Goal: Task Accomplishment & Management: Manage account settings

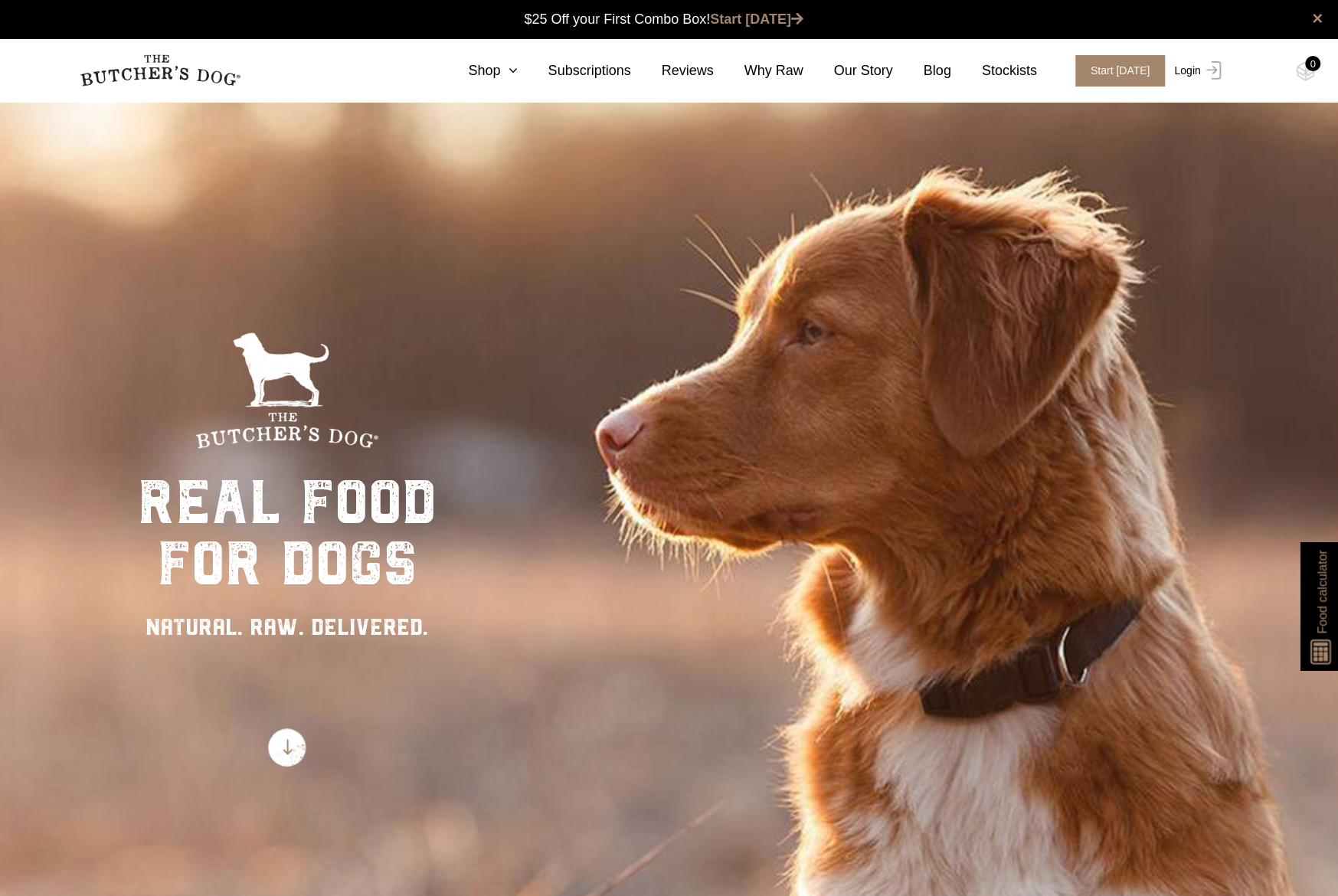
click at [1193, 66] on link "Login" at bounding box center [1195, 71] width 49 height 32
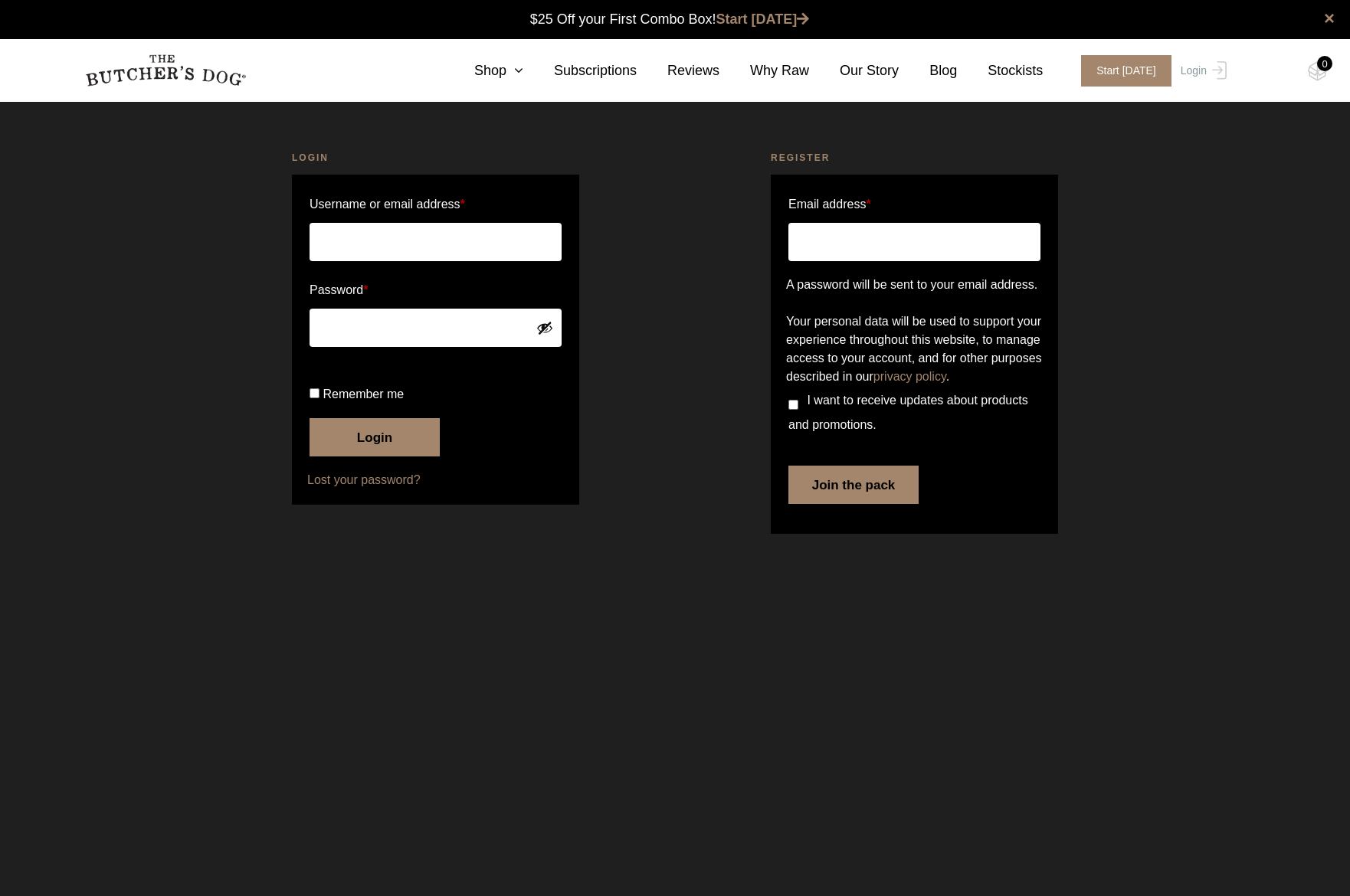
click at [460, 241] on input "Username or email address *" at bounding box center [435, 241] width 252 height 38
type input "[PERSON_NAME][EMAIL_ADDRESS][DOMAIN_NAME]"
click at [312, 399] on input "Remember me" at bounding box center [314, 392] width 10 height 10
checkbox input "true"
click at [347, 456] on button "Login" at bounding box center [374, 437] width 130 height 38
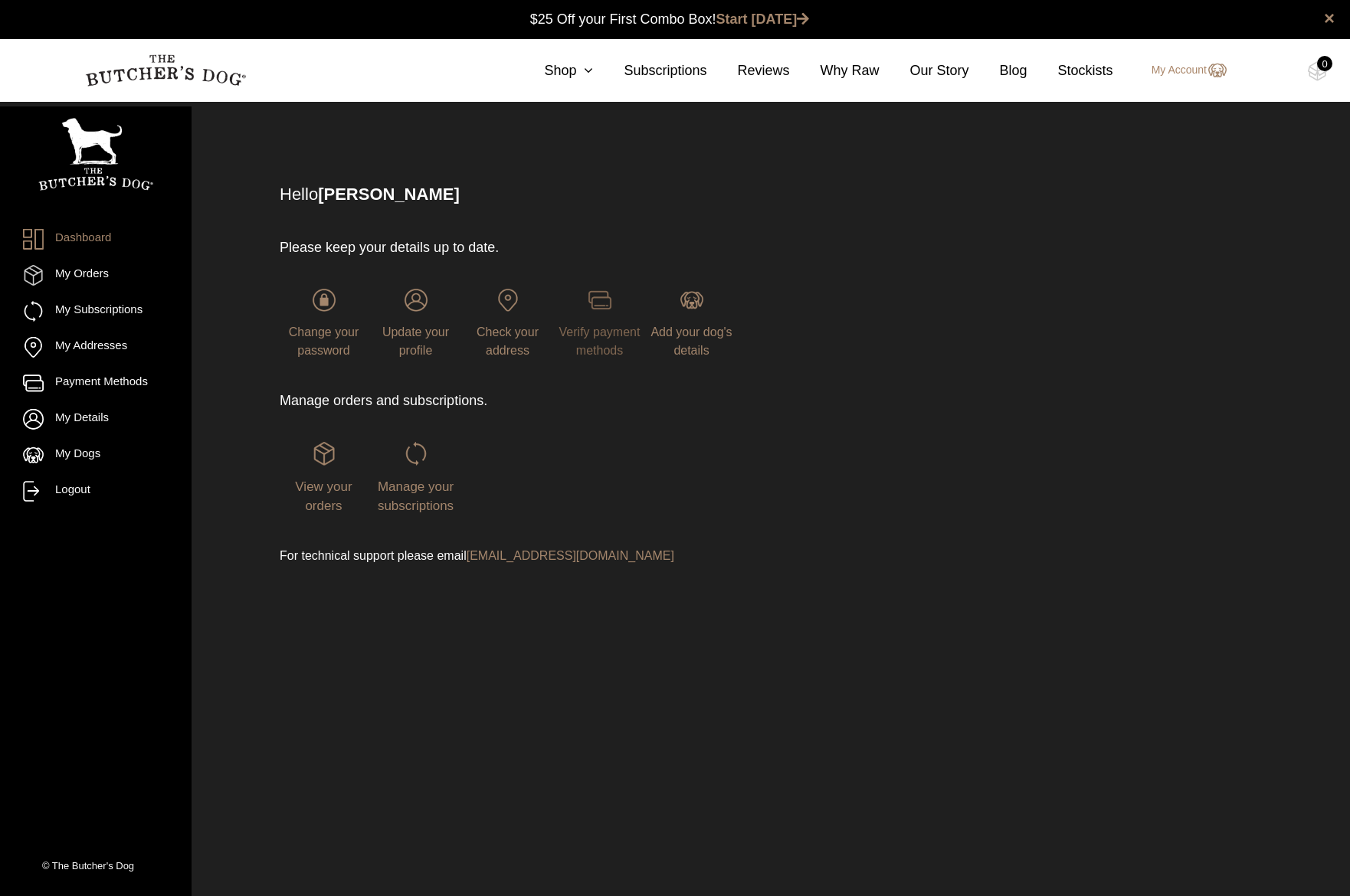
click at [599, 341] on span "Verify payment methods" at bounding box center [600, 341] width 81 height 32
click at [599, 336] on span "Verify payment methods" at bounding box center [600, 341] width 81 height 32
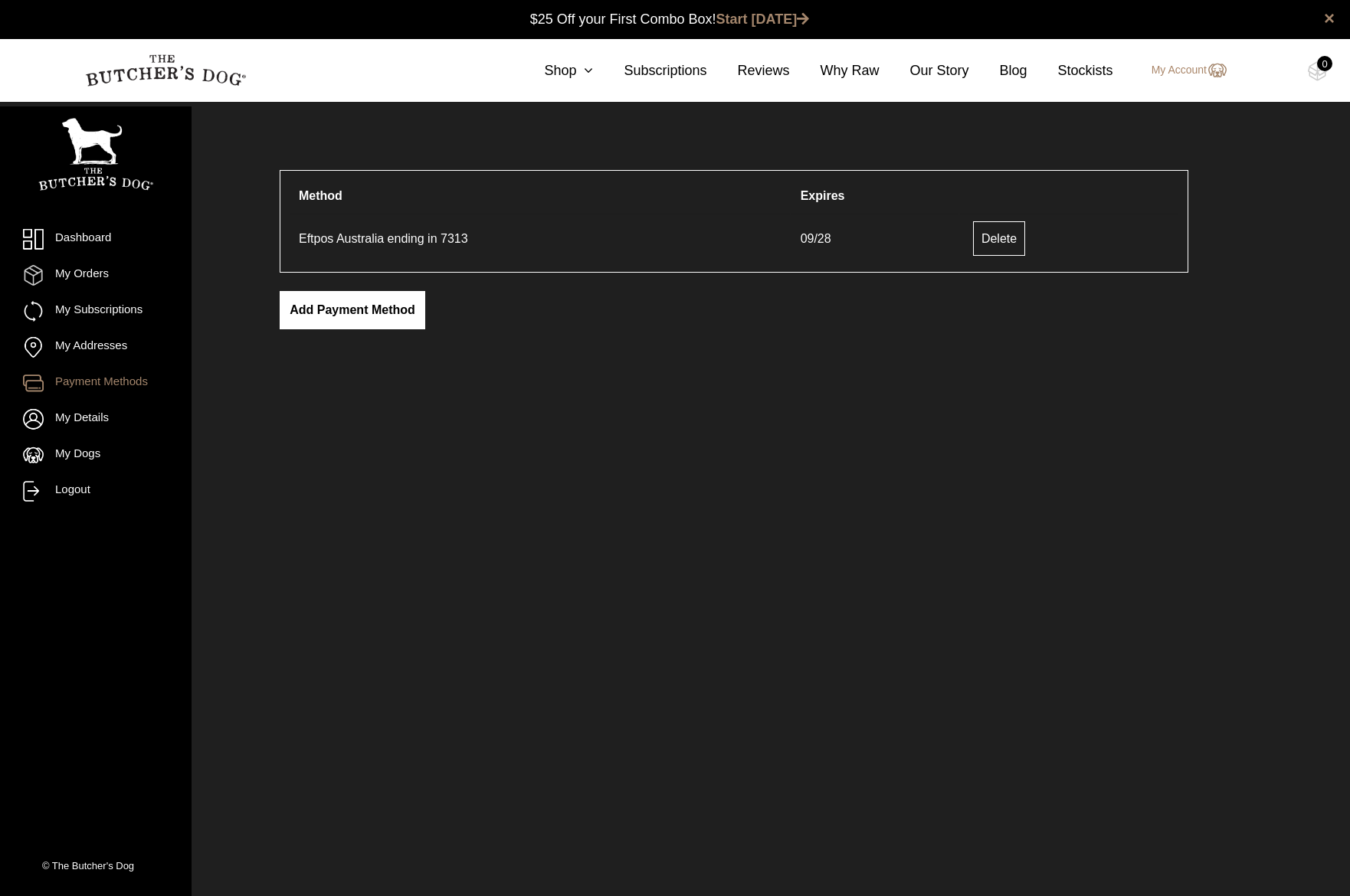
click at [369, 300] on link "Add payment method" at bounding box center [352, 309] width 146 height 38
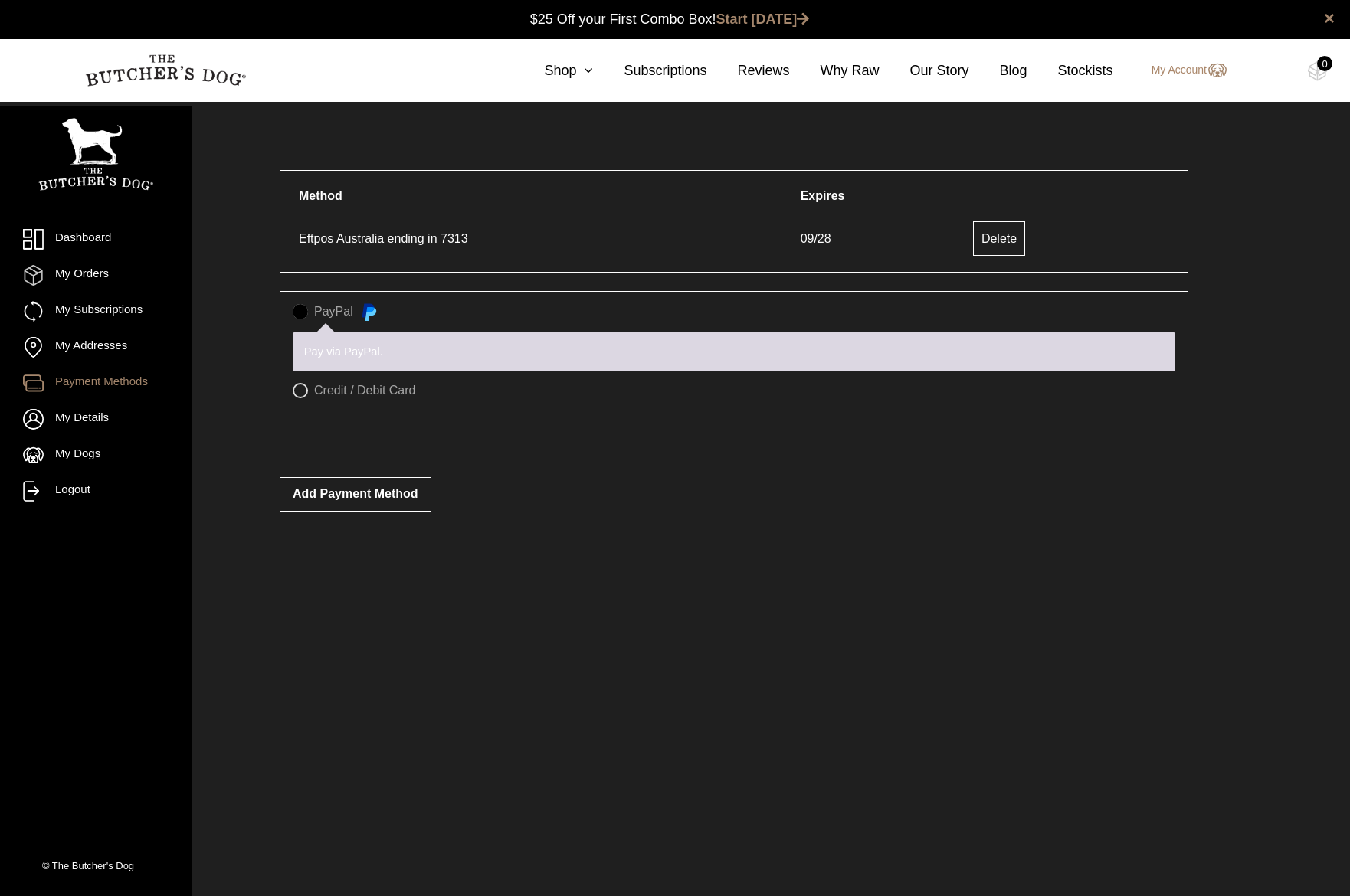
click at [301, 313] on label "PayPal" at bounding box center [734, 312] width 882 height 17
click at [308, 313] on label "PayPal" at bounding box center [734, 312] width 882 height 17
click at [303, 310] on label "PayPal" at bounding box center [734, 312] width 882 height 17
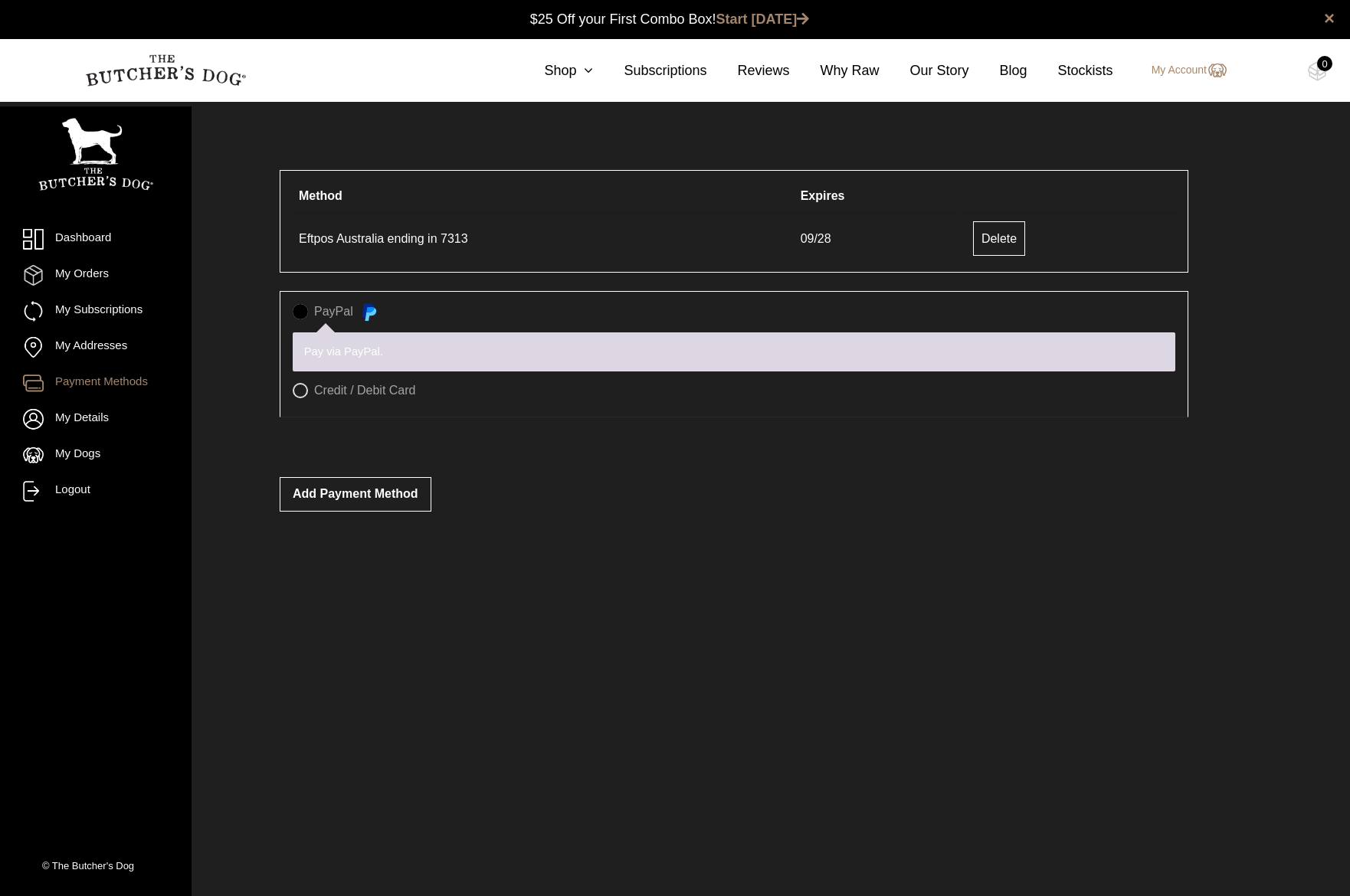
click at [359, 313] on img at bounding box center [368, 311] width 19 height 19
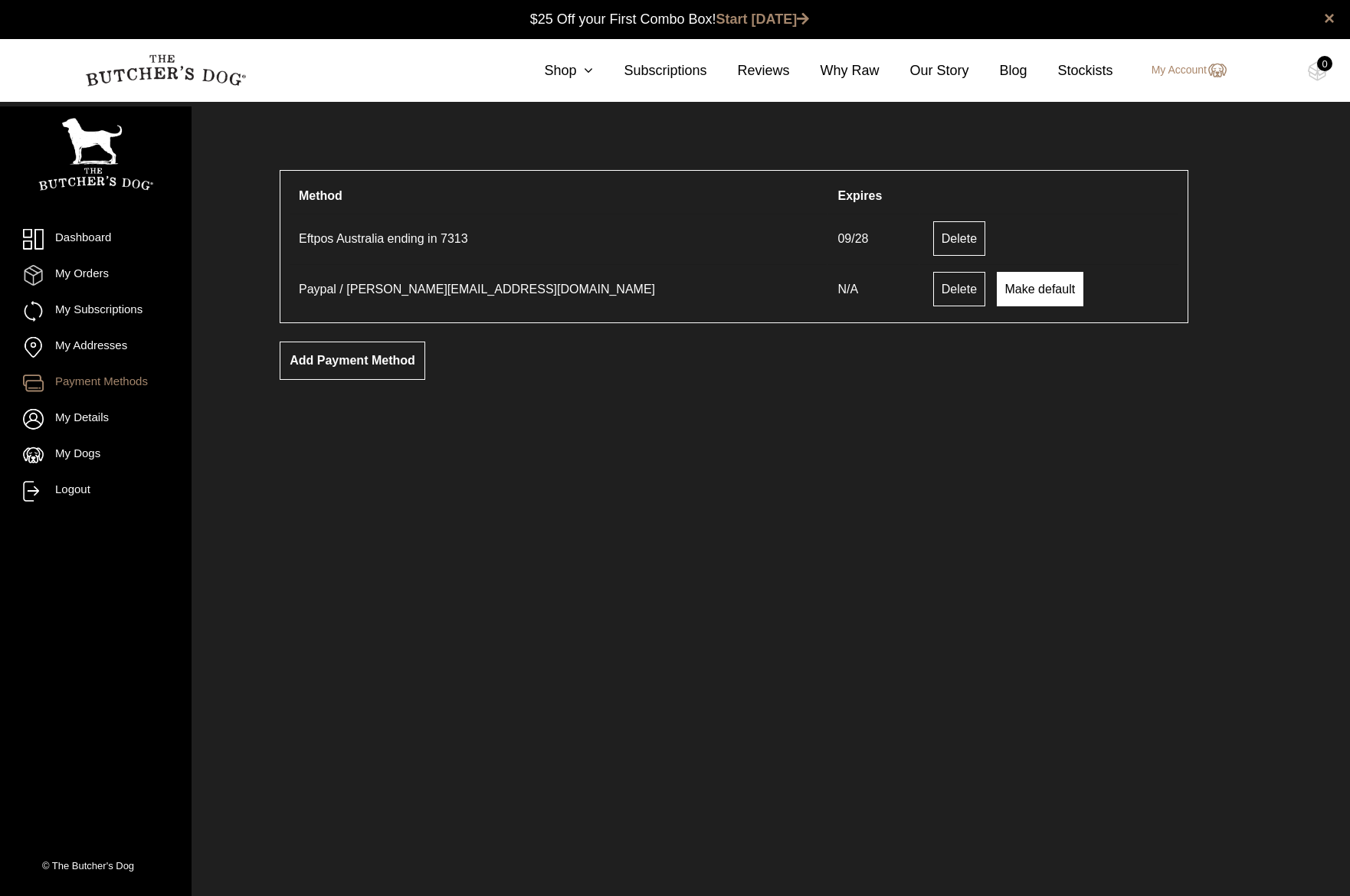
click at [996, 287] on link "Make default" at bounding box center [1040, 289] width 88 height 34
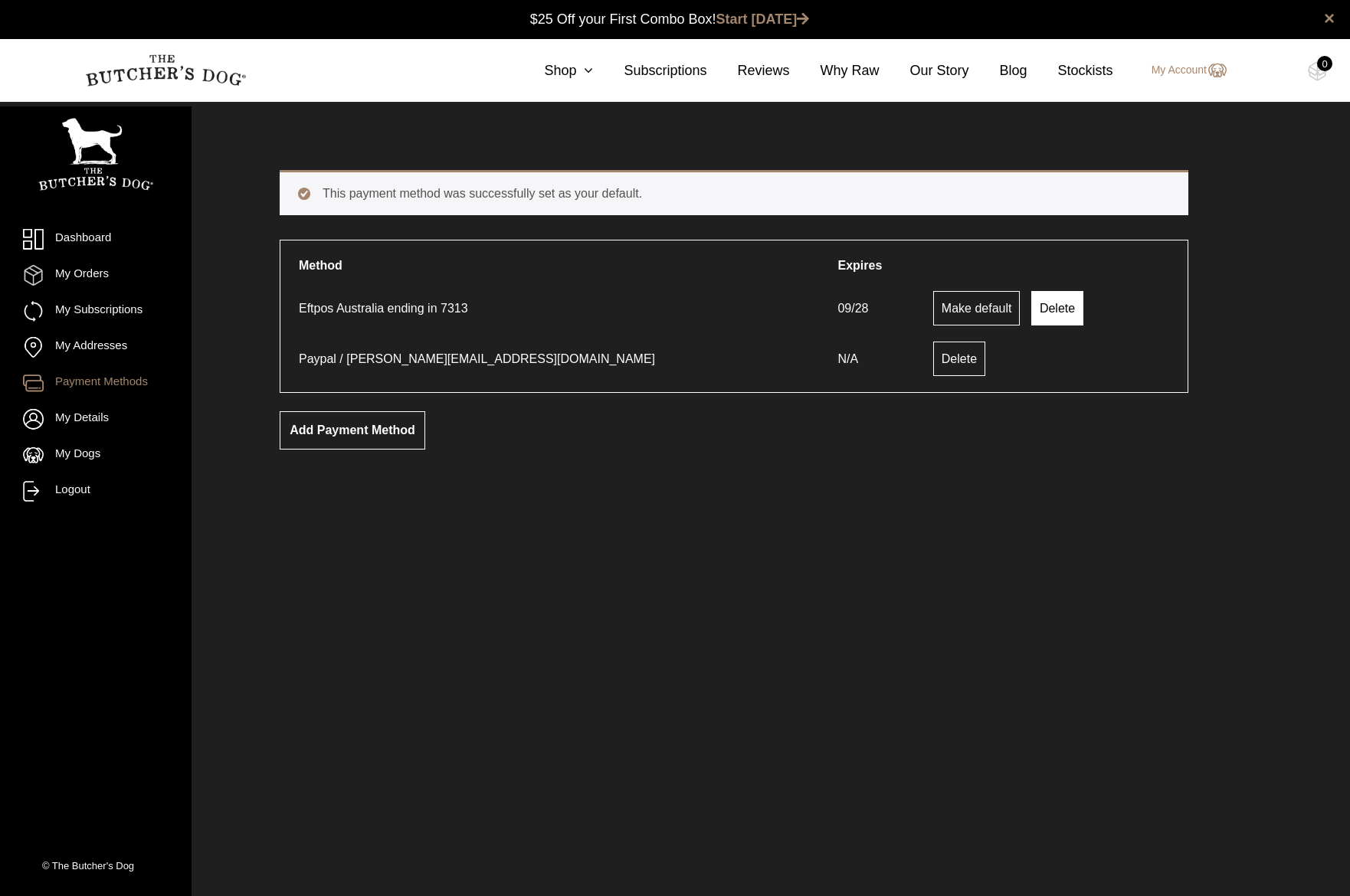
click at [1031, 308] on link "Delete" at bounding box center [1056, 308] width 52 height 34
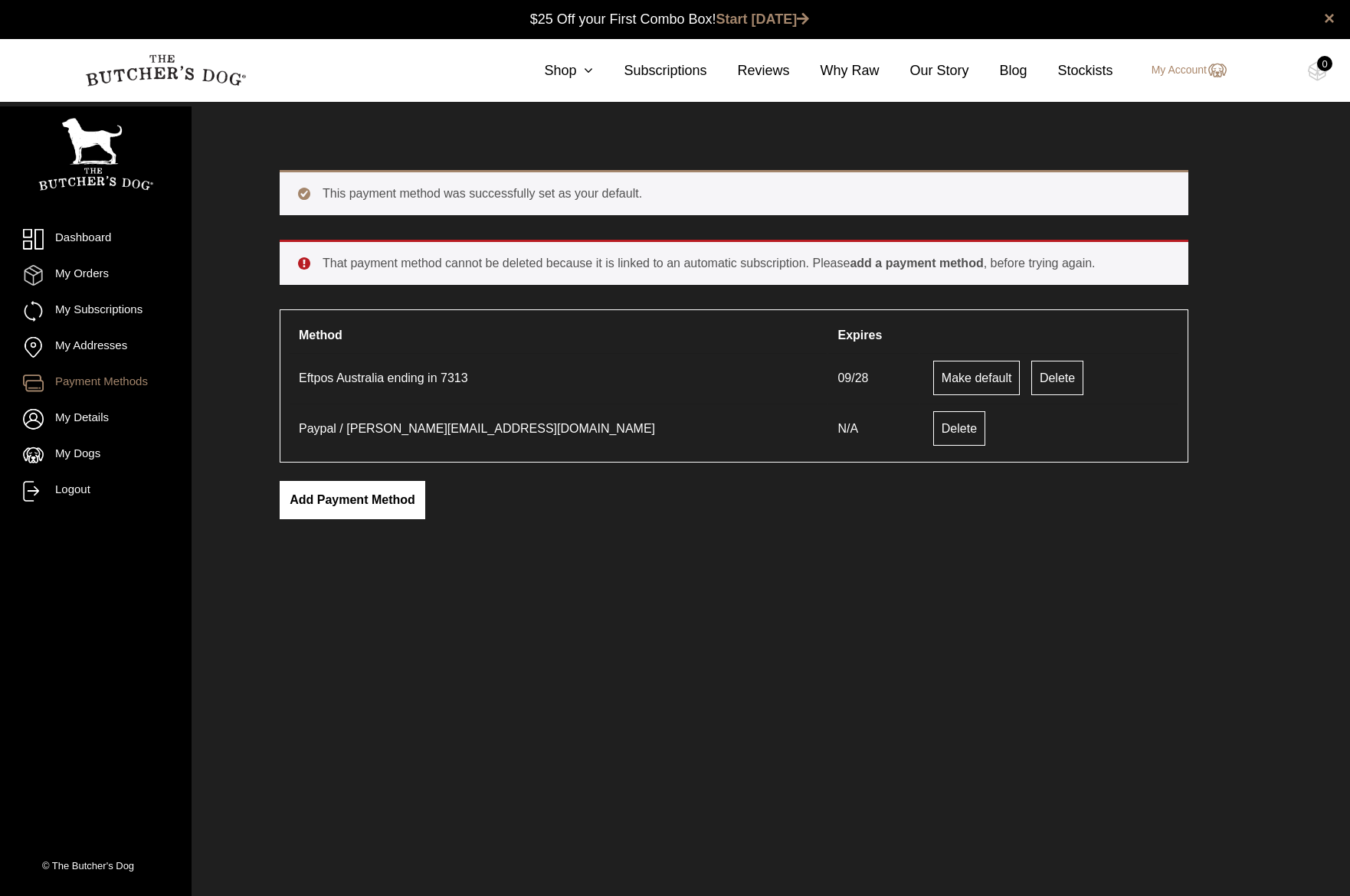
click at [342, 486] on link "Add payment method" at bounding box center [352, 499] width 146 height 38
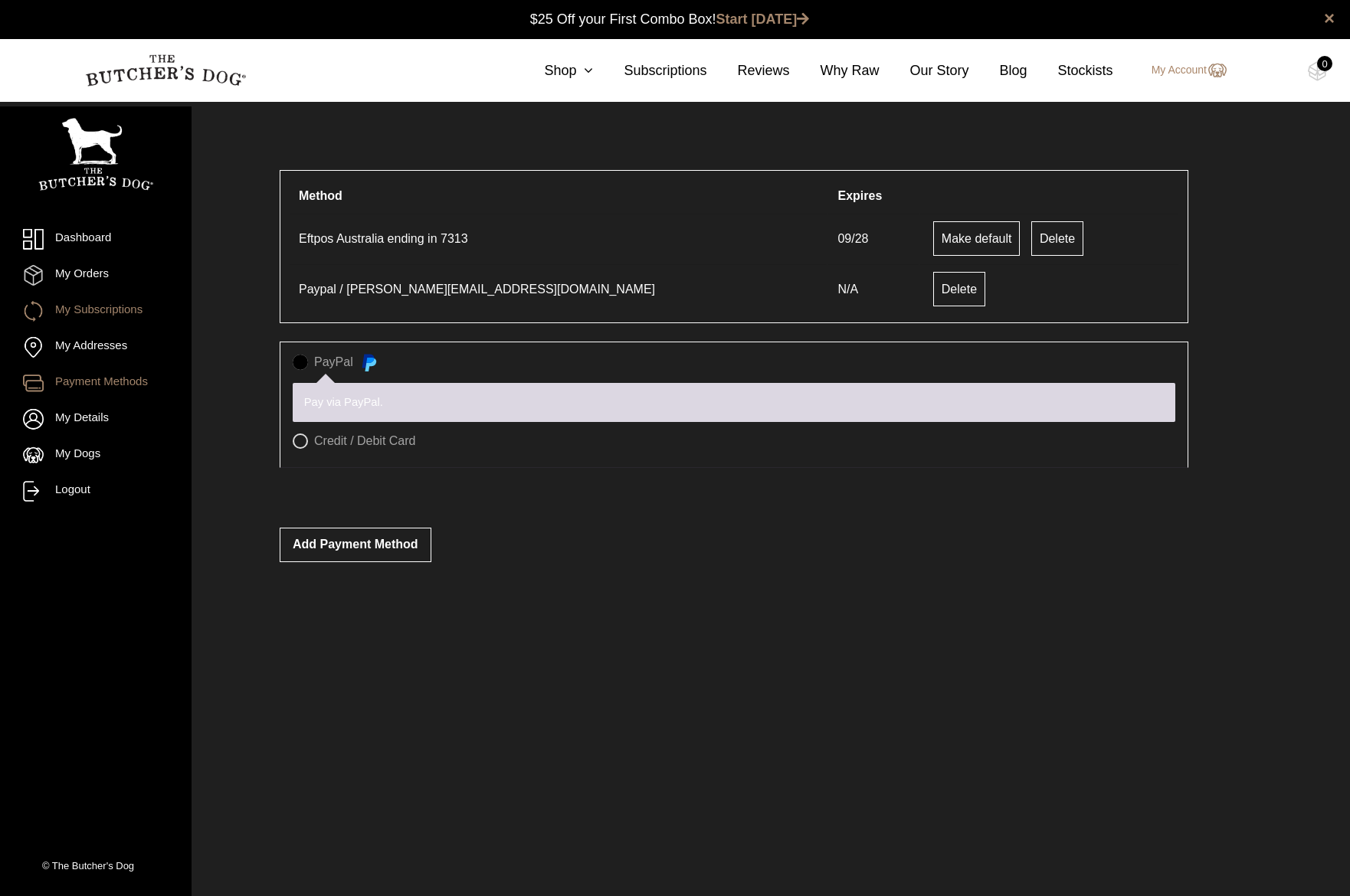
click at [109, 301] on link "My Subscriptions" at bounding box center [95, 311] width 146 height 20
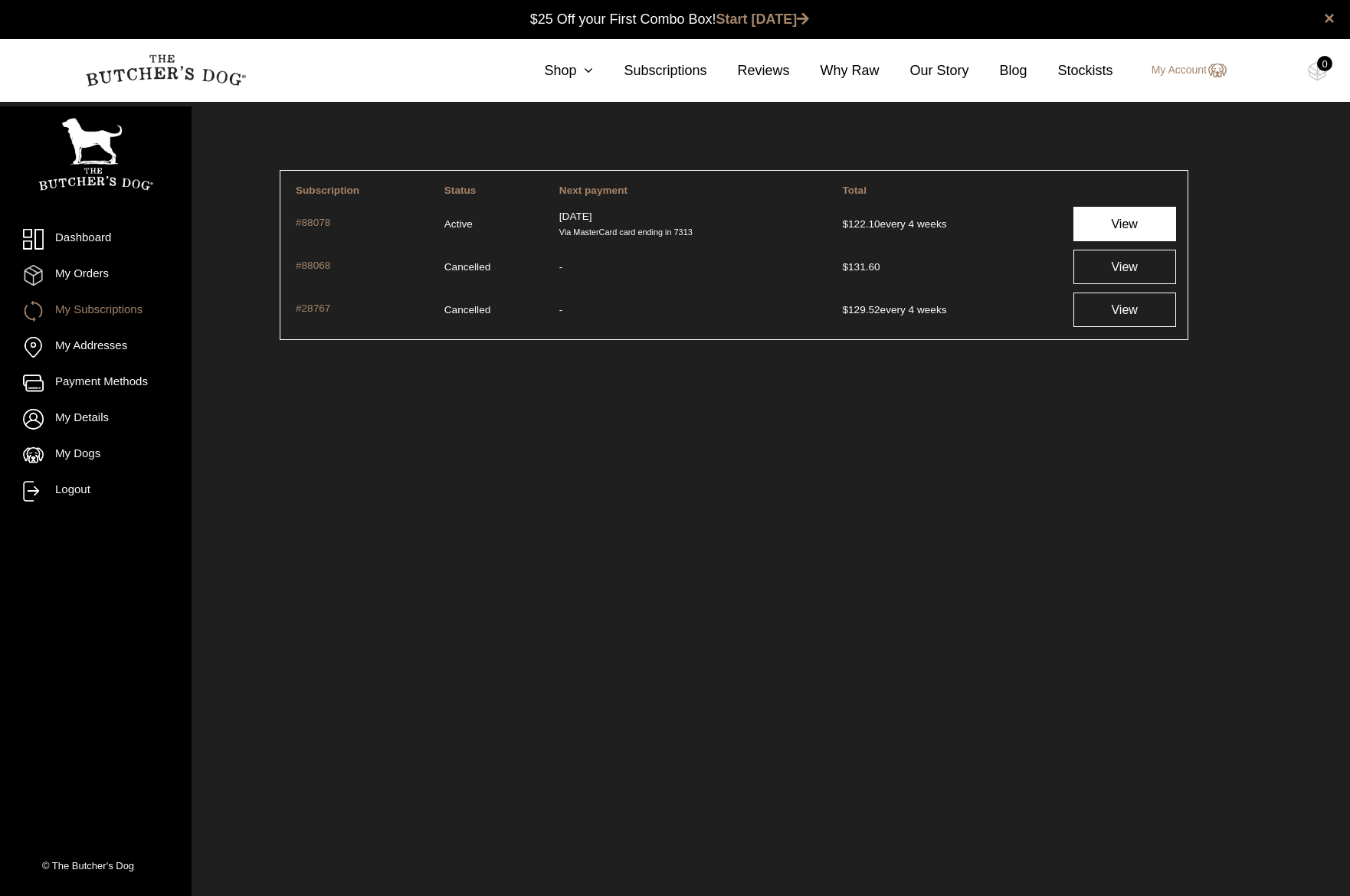
click at [1111, 232] on link "View" at bounding box center [1125, 224] width 103 height 34
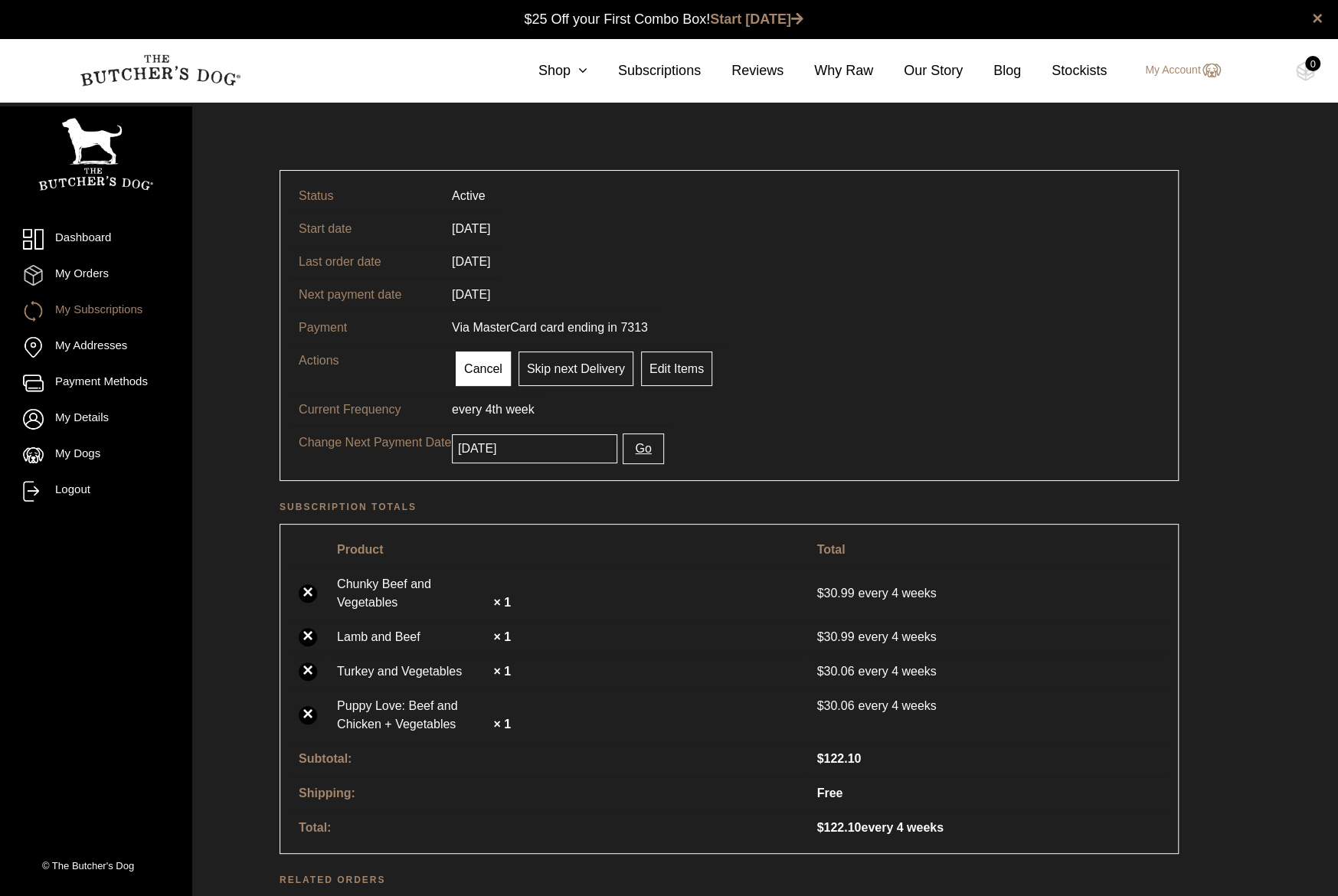
click at [483, 373] on link "Cancel" at bounding box center [483, 368] width 55 height 34
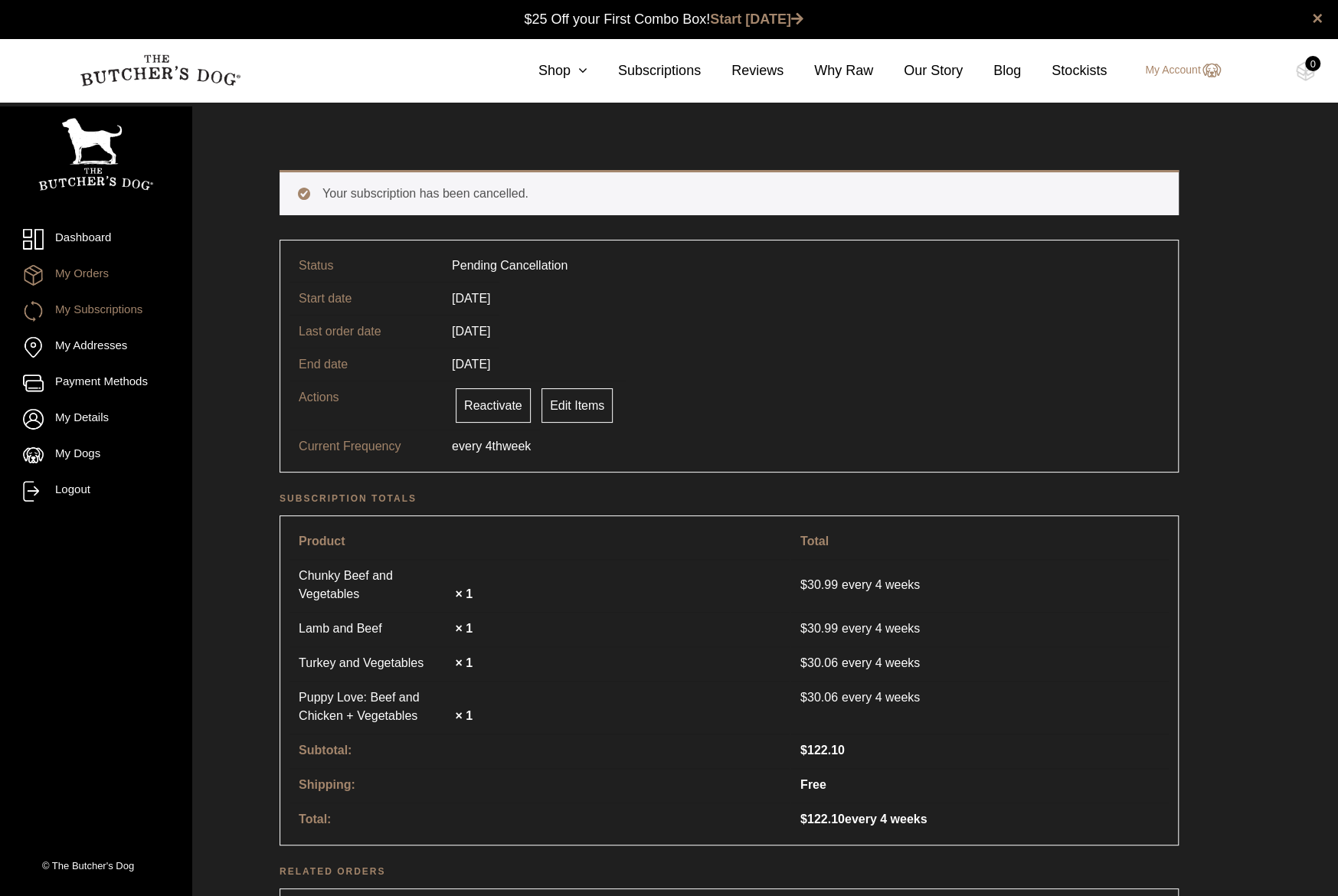
click at [81, 277] on link "My Orders" at bounding box center [95, 275] width 146 height 20
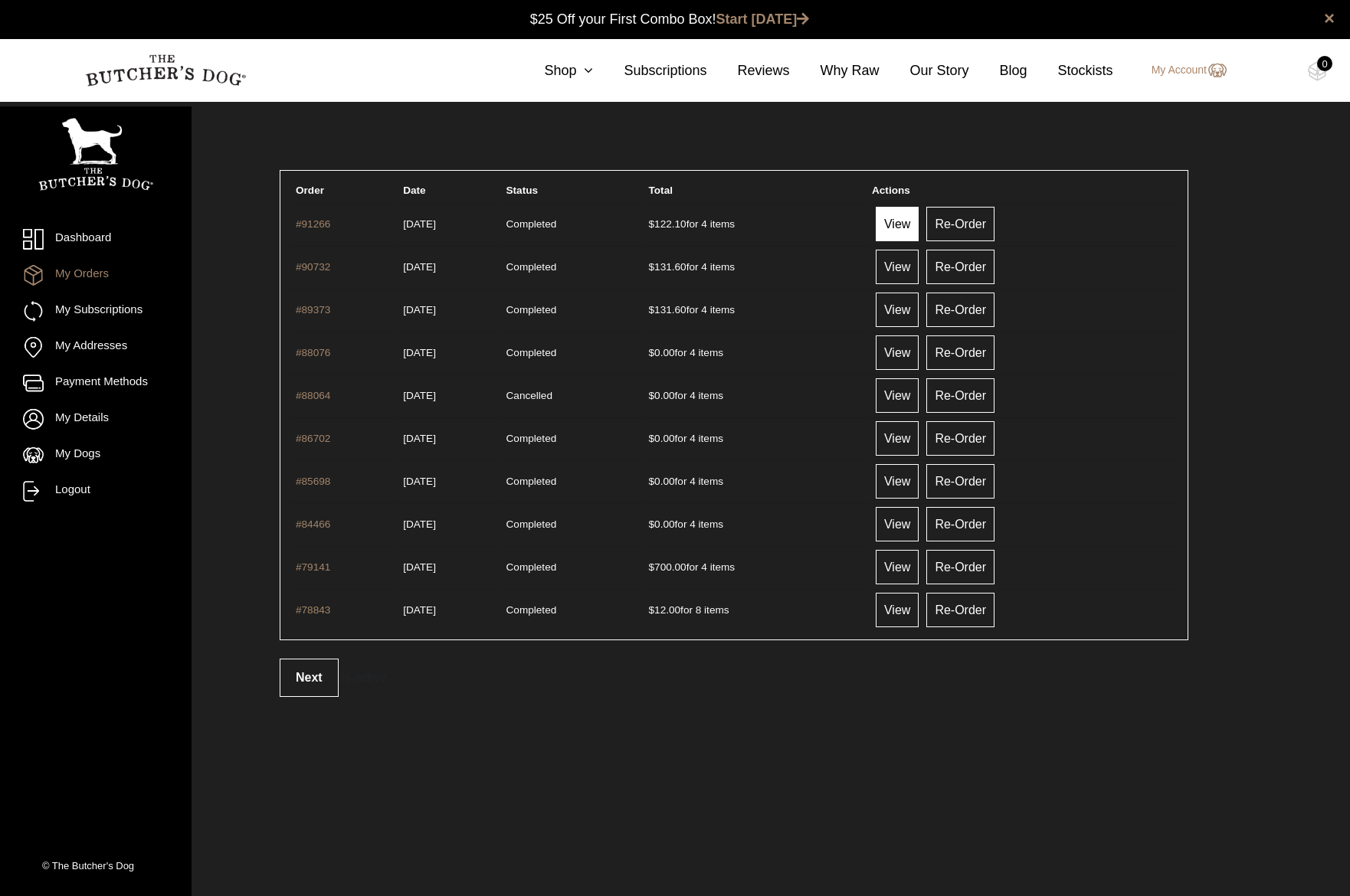
click at [919, 226] on link "View" at bounding box center [897, 224] width 43 height 34
